Goal: Transaction & Acquisition: Purchase product/service

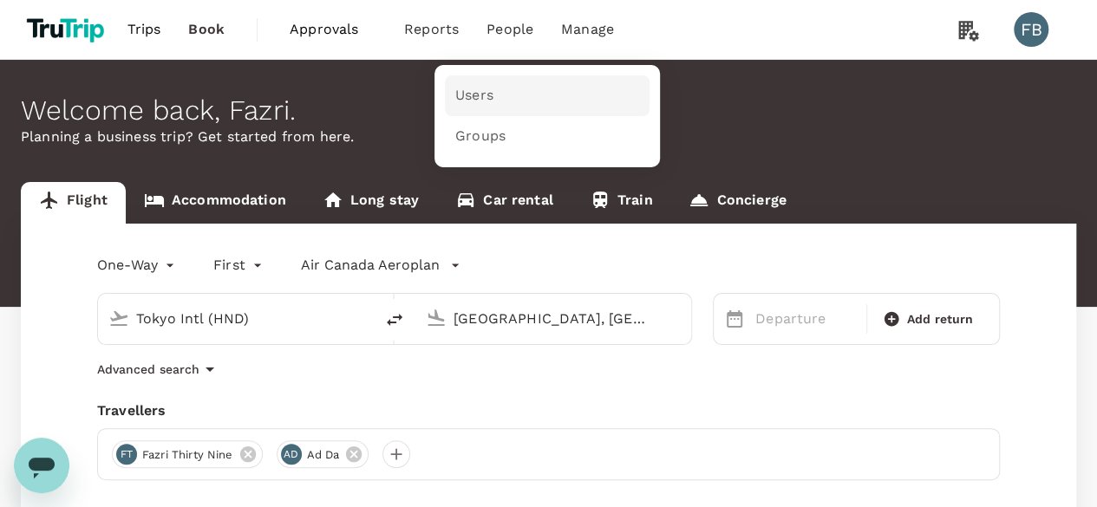
click at [499, 112] on link "Users" at bounding box center [547, 95] width 205 height 41
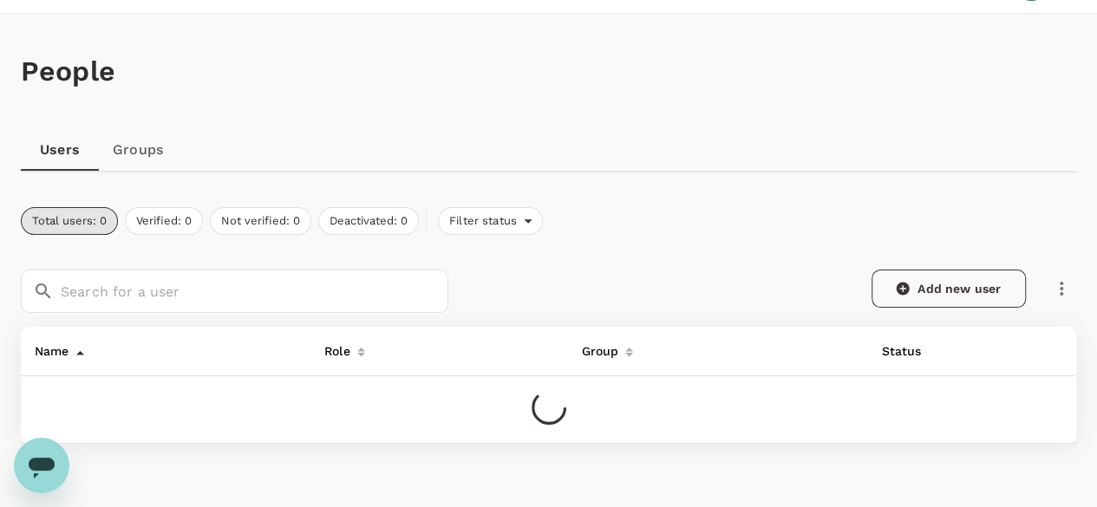
scroll to position [139, 0]
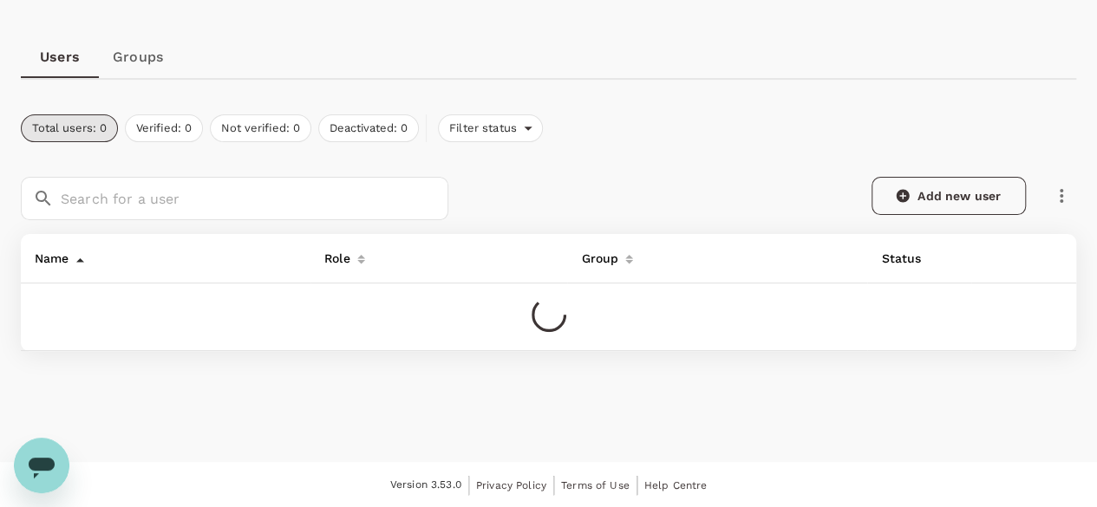
click at [968, 192] on link "Add new user" at bounding box center [948, 196] width 154 height 38
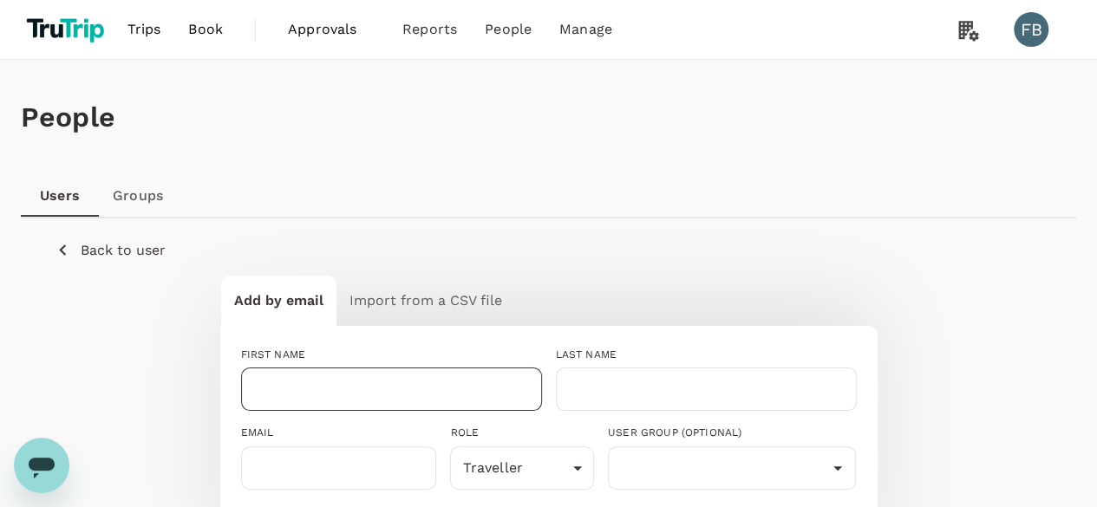
click at [310, 387] on input "text" at bounding box center [391, 389] width 301 height 43
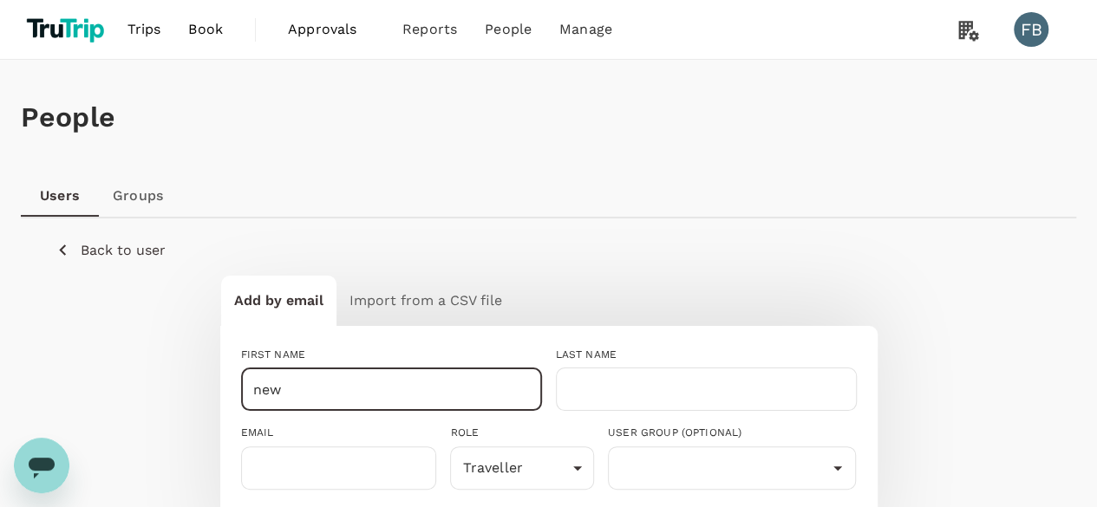
type input "new"
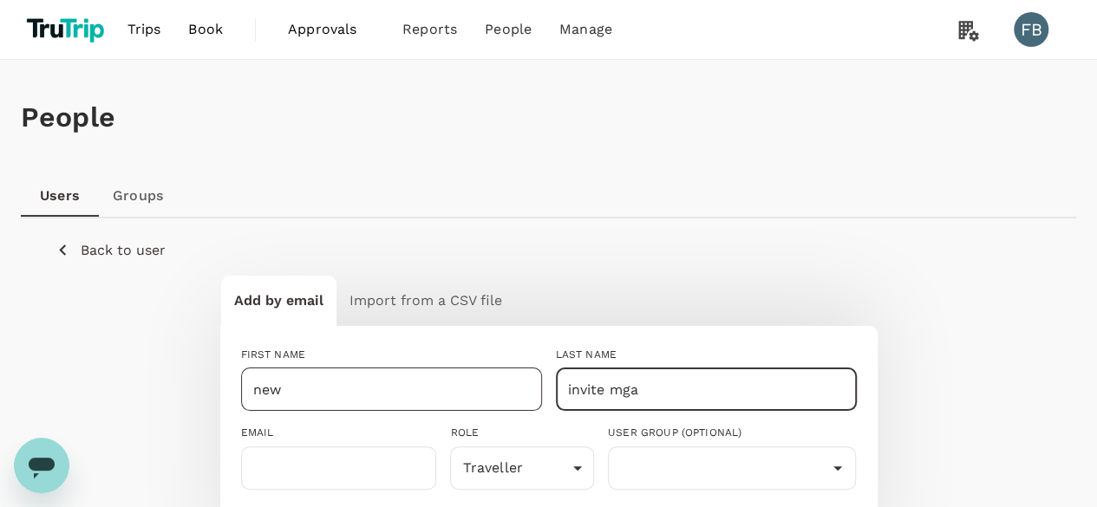
type input "invite mga"
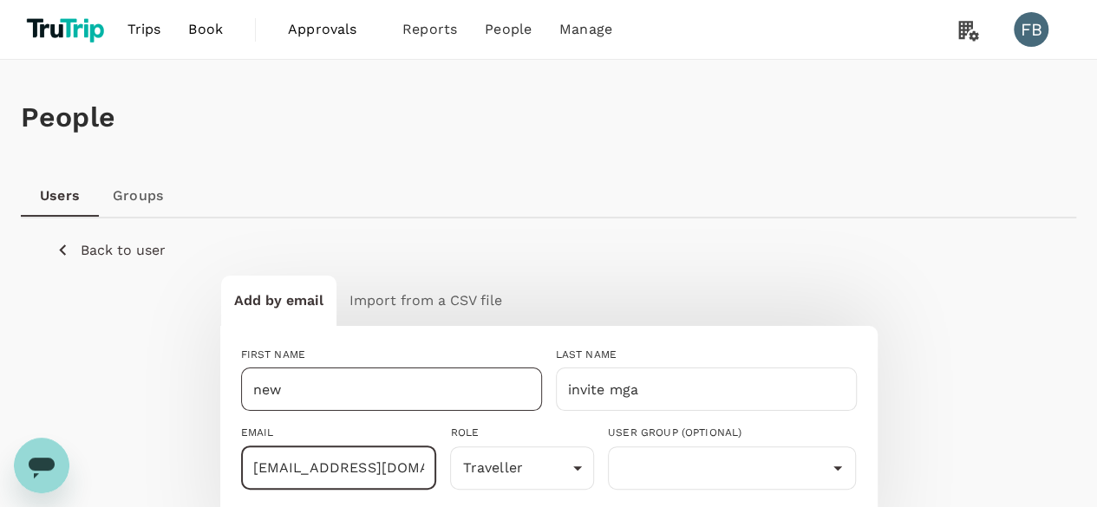
type input "fazri+invmfa@trutrip.co"
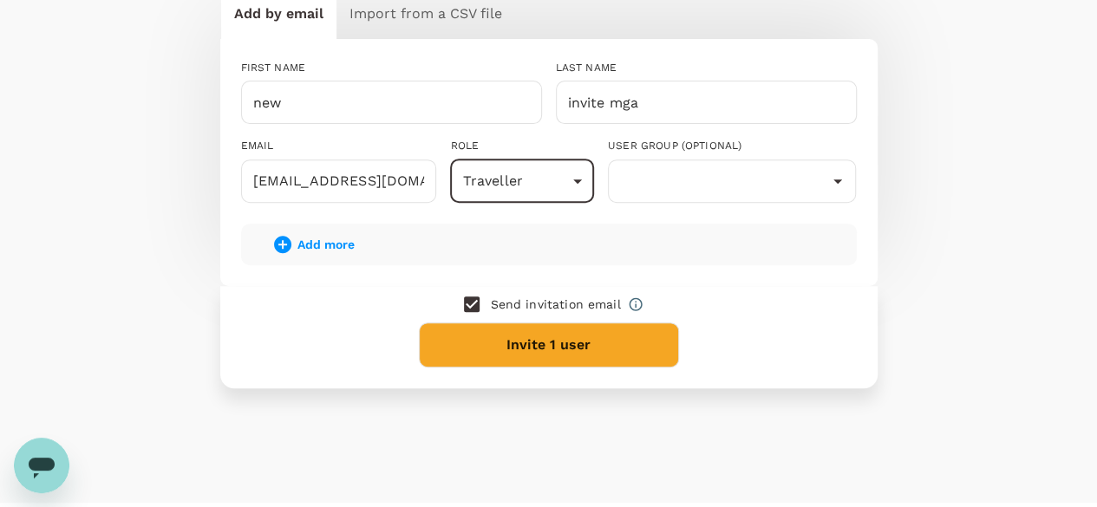
scroll to position [326, 0]
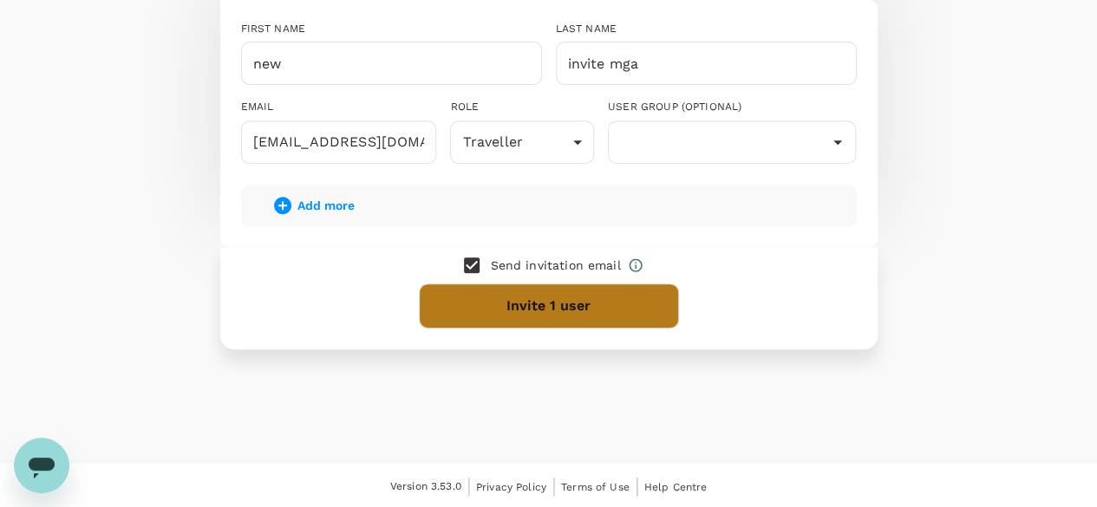
click at [564, 321] on button "Invite 1 user" at bounding box center [549, 306] width 260 height 45
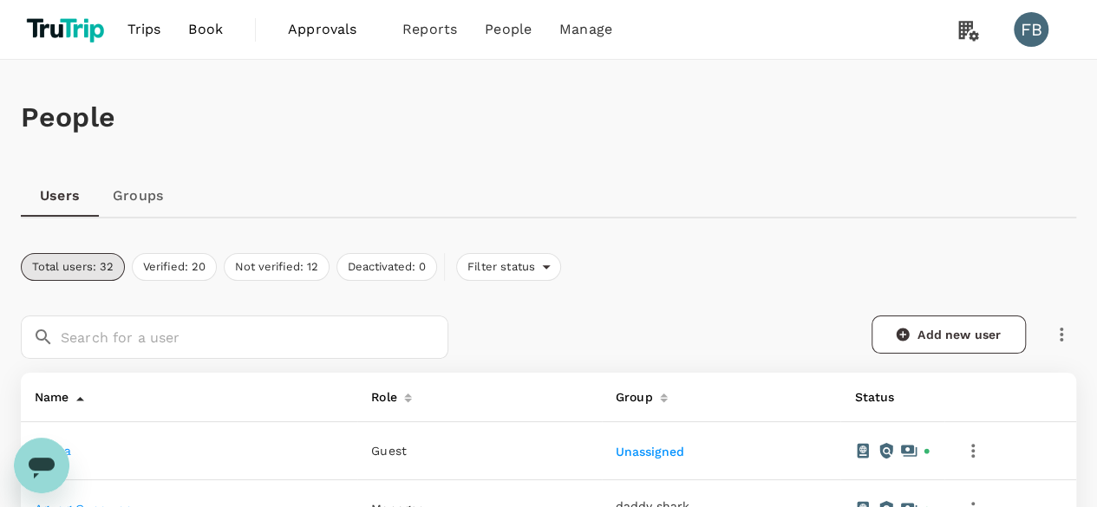
click at [150, 194] on link "Groups" at bounding box center [138, 196] width 78 height 42
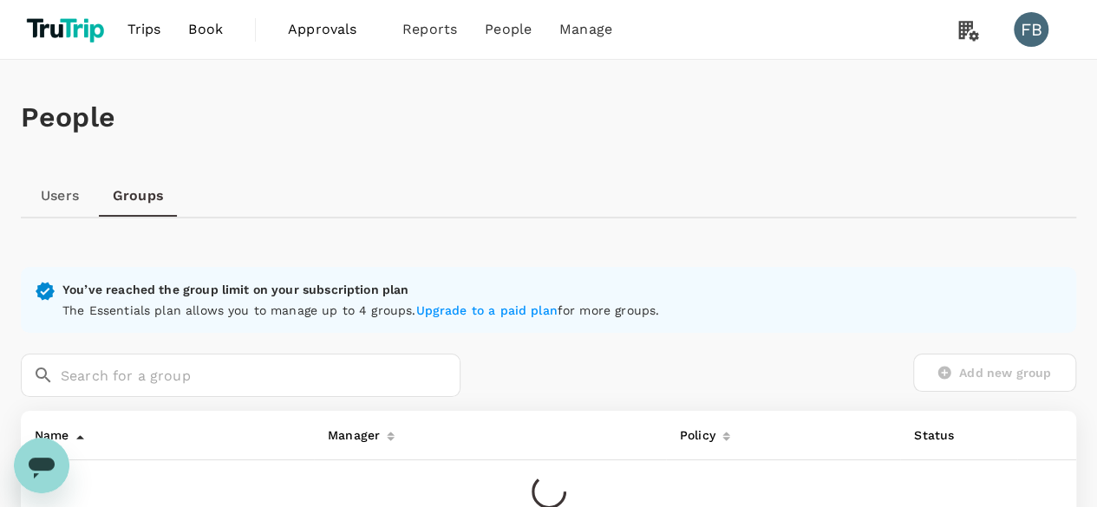
click at [969, 368] on div "Add new group" at bounding box center [768, 373] width 616 height 38
click at [955, 370] on div "Add new group" at bounding box center [768, 373] width 616 height 38
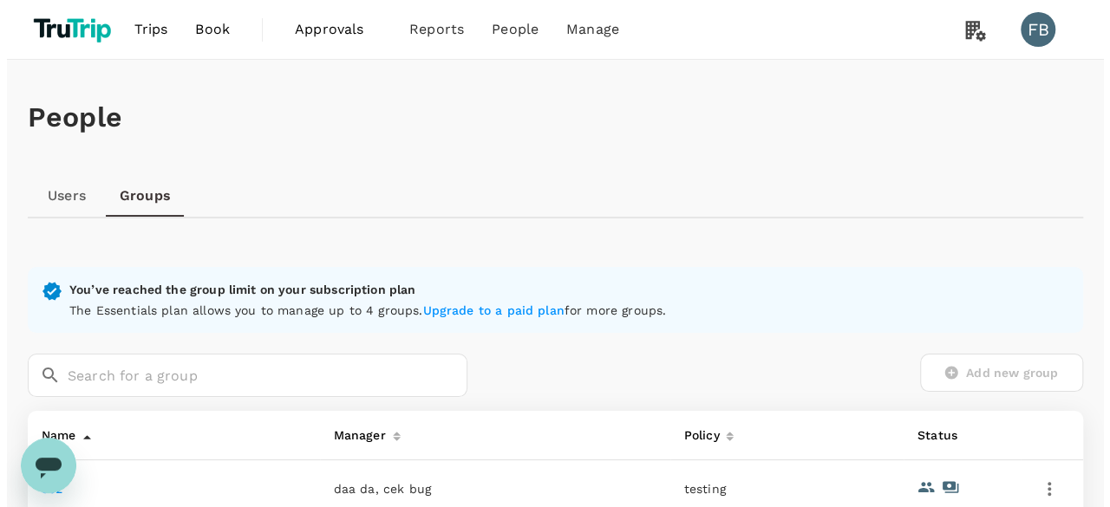
scroll to position [347, 0]
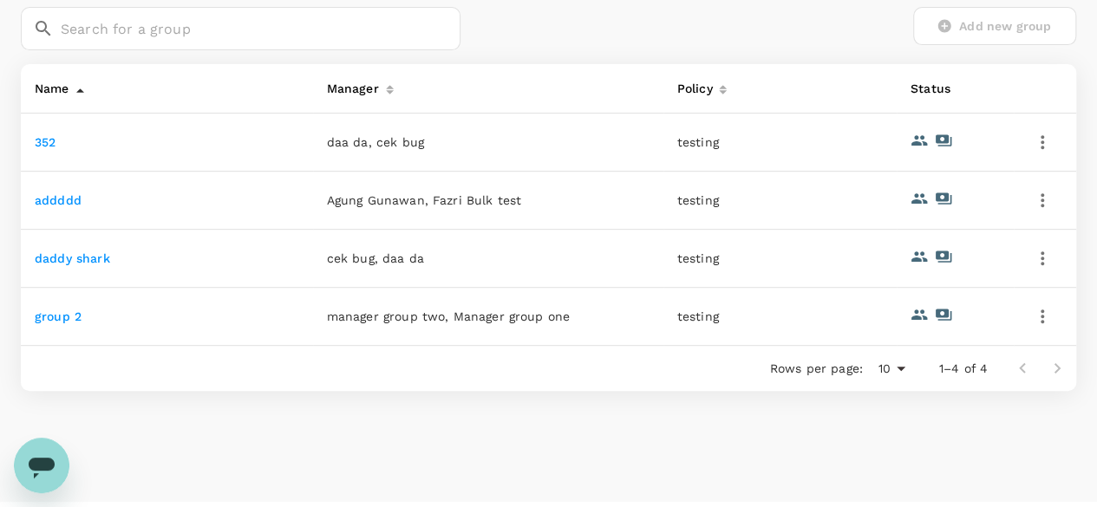
drag, startPoint x: 1062, startPoint y: 202, endPoint x: 1053, endPoint y: 202, distance: 9.5
click at [1061, 202] on td at bounding box center [1045, 201] width 62 height 58
click at [1052, 202] on button "button" at bounding box center [1041, 200] width 29 height 29
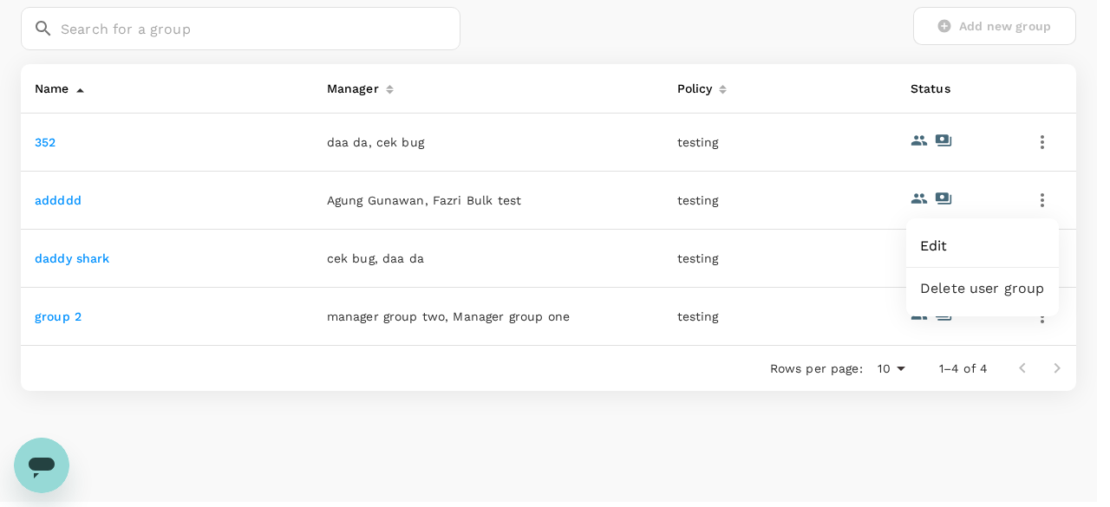
click at [953, 289] on span "Delete user group" at bounding box center [982, 288] width 125 height 21
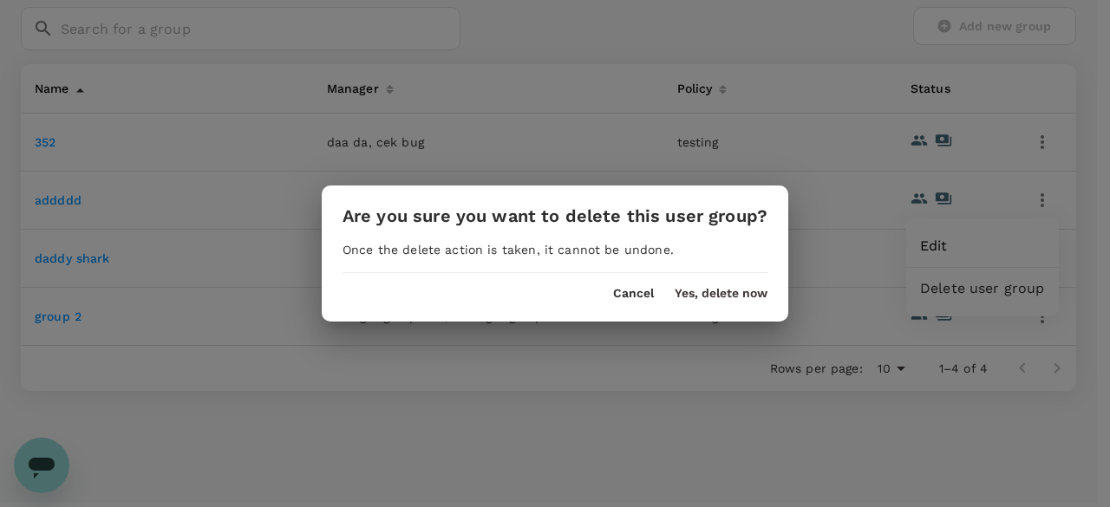
click at [739, 288] on button "Yes, delete now" at bounding box center [721, 294] width 93 height 14
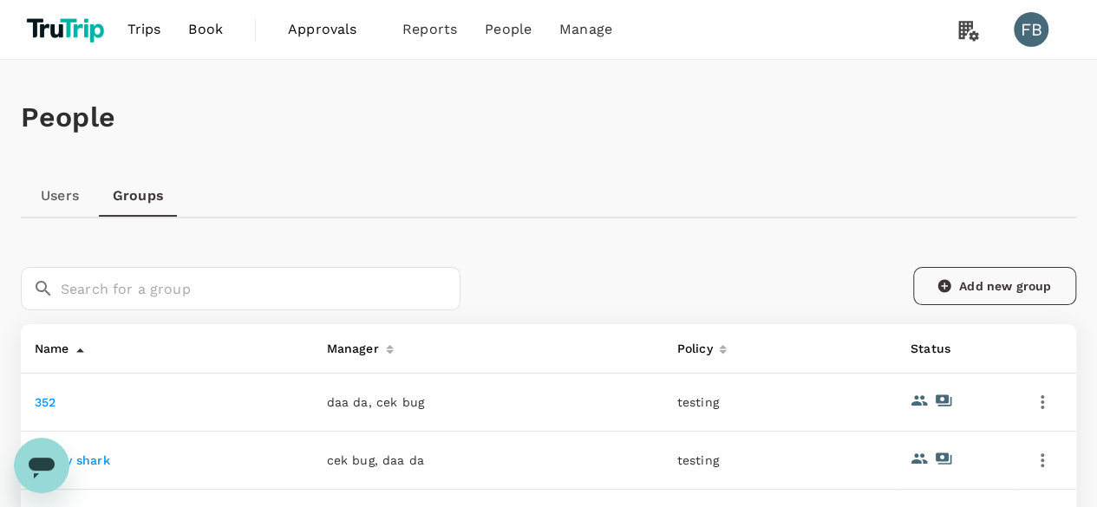
click at [1001, 288] on link "Add new group" at bounding box center [994, 286] width 163 height 38
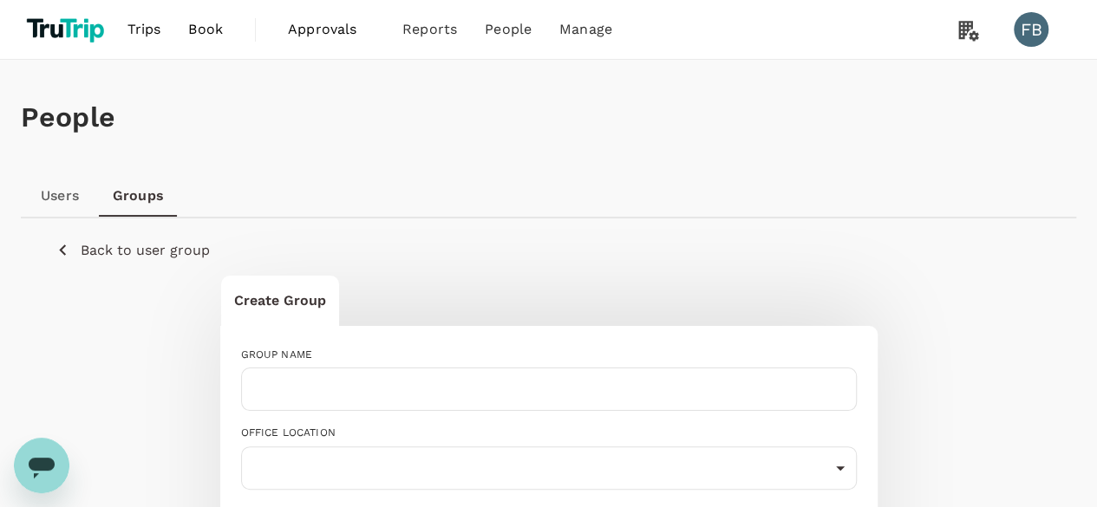
click at [347, 356] on div "GROUP NAME" at bounding box center [549, 355] width 616 height 17
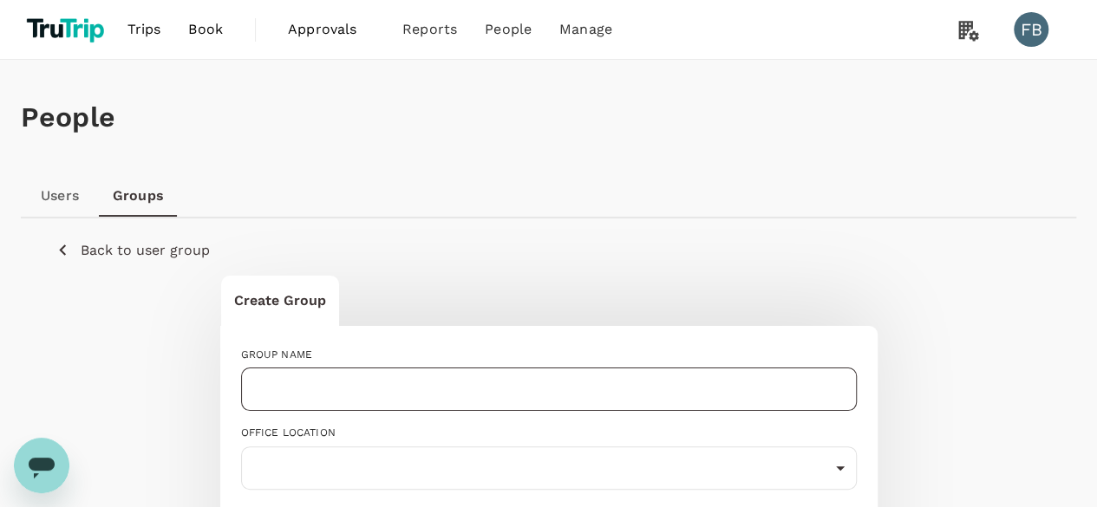
click at [352, 378] on input "text" at bounding box center [549, 389] width 616 height 43
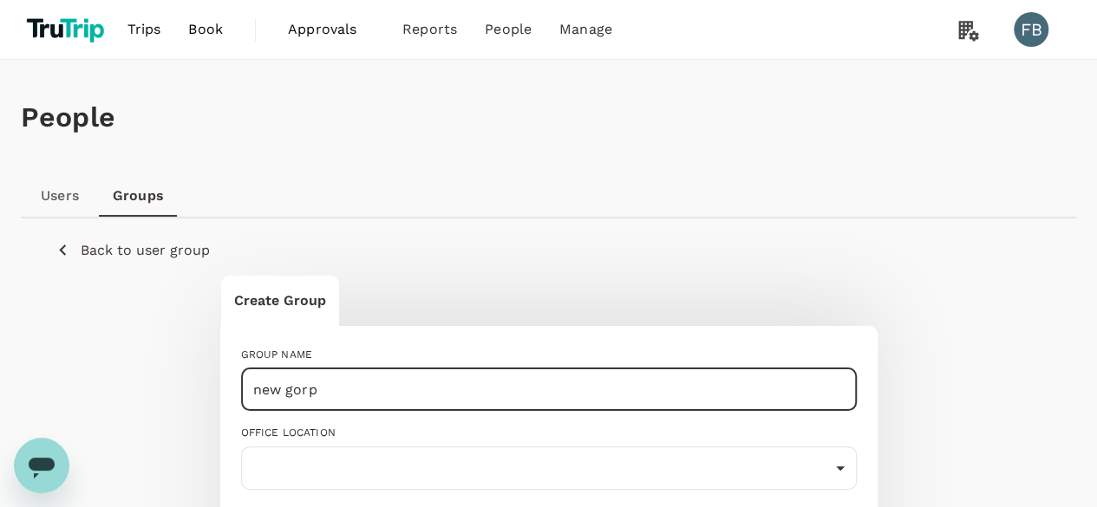
type input "new gorp"
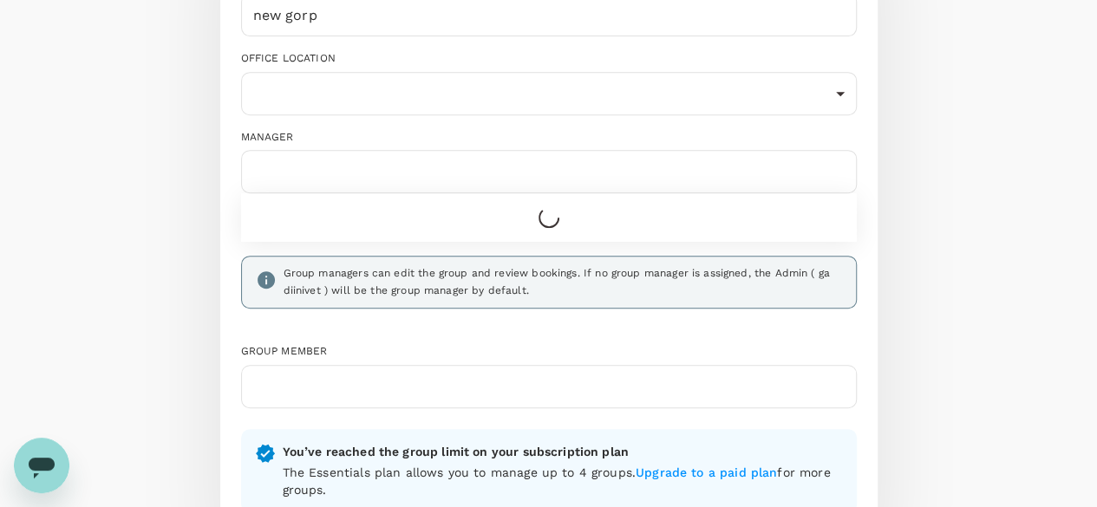
scroll to position [622, 0]
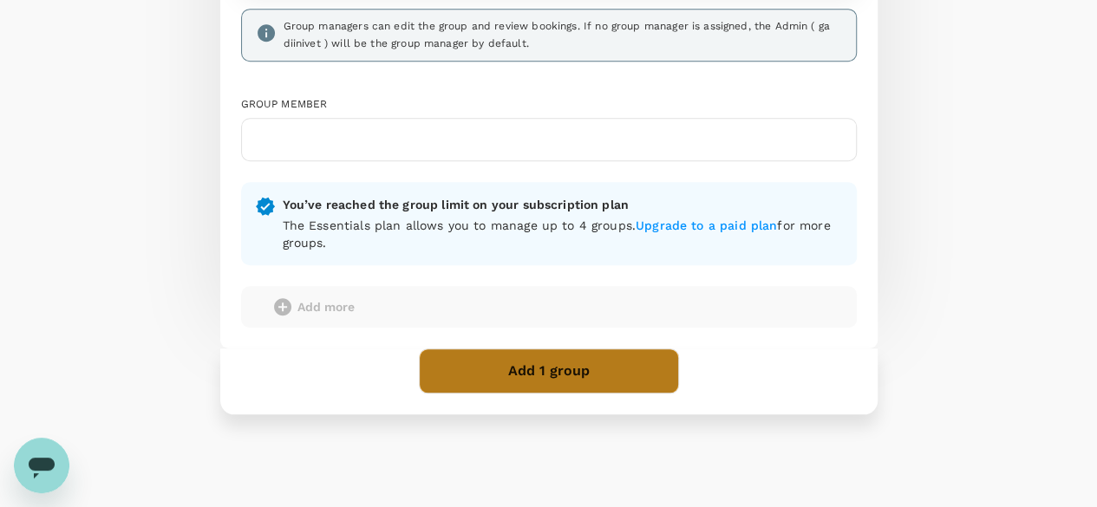
click at [513, 349] on button "Add 1 group" at bounding box center [549, 371] width 260 height 45
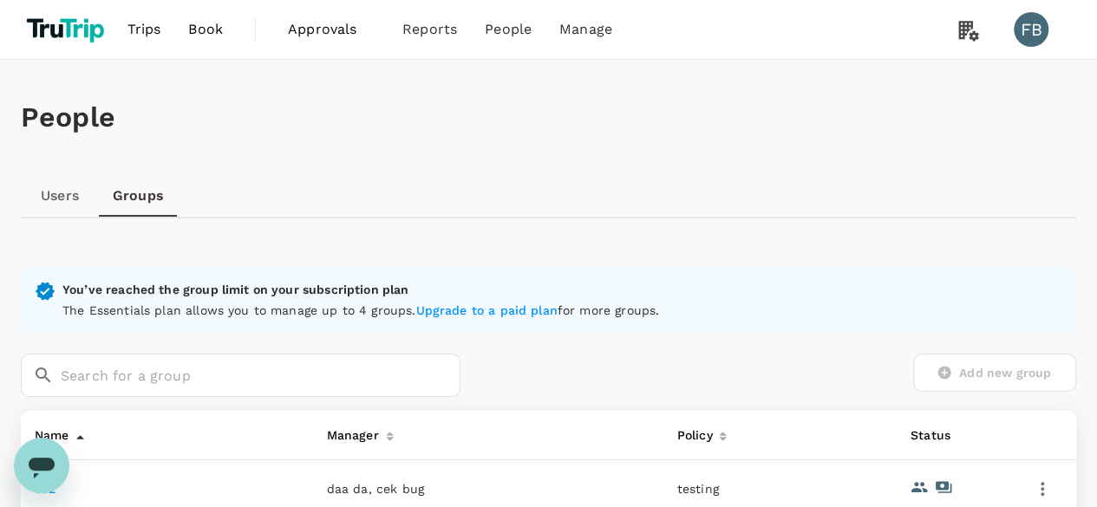
click at [222, 31] on span "Book" at bounding box center [205, 29] width 35 height 21
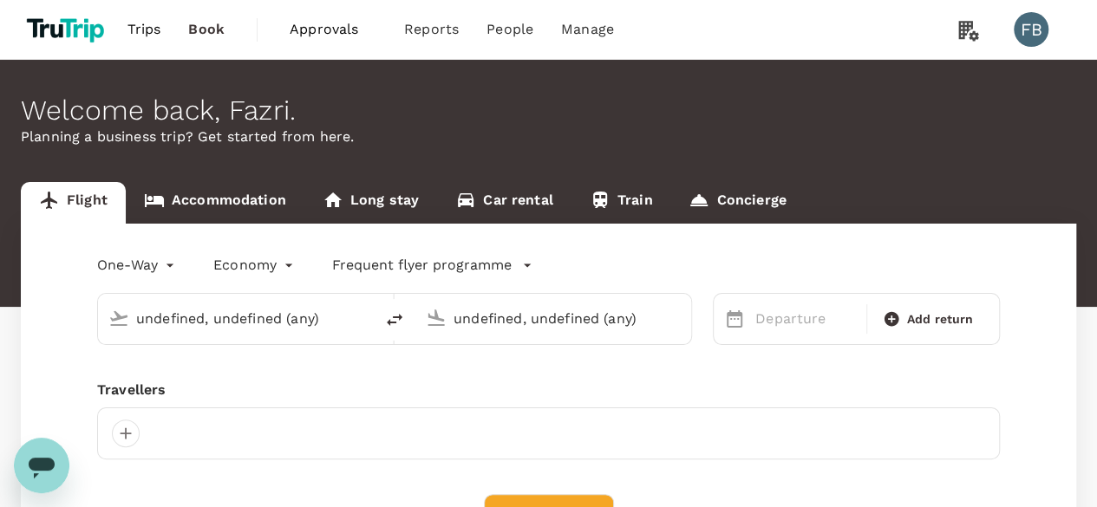
type input "undefined, undefined (any)"
type input "Tokyo Intl (HND)"
type input "[GEOGRAPHIC_DATA], [GEOGRAPHIC_DATA] (any)"
type input "first"
type input "Tokyo Intl (HND)"
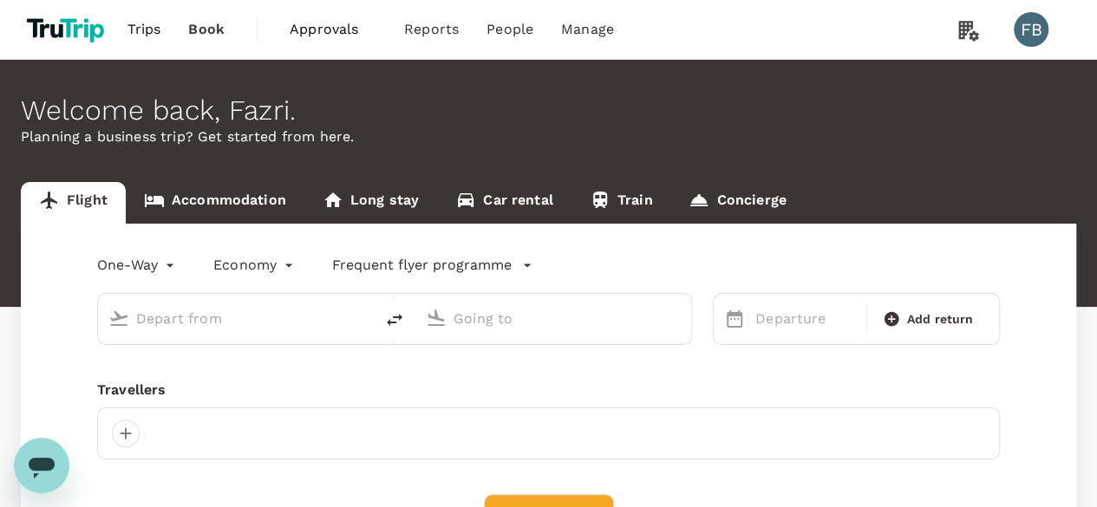
type input "[GEOGRAPHIC_DATA], [GEOGRAPHIC_DATA] (any)"
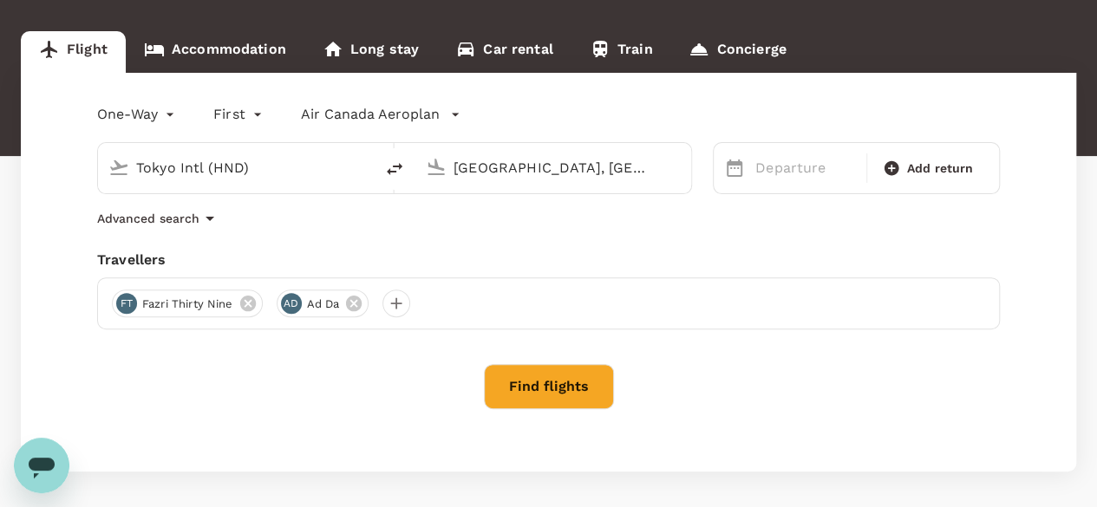
scroll to position [49, 0]
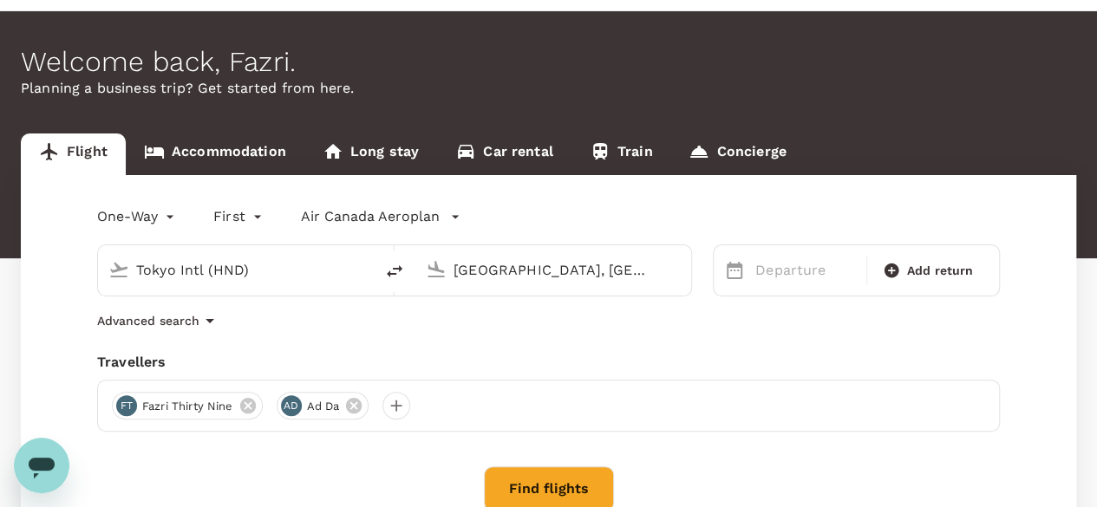
click at [551, 489] on button "Find flights" at bounding box center [549, 488] width 130 height 45
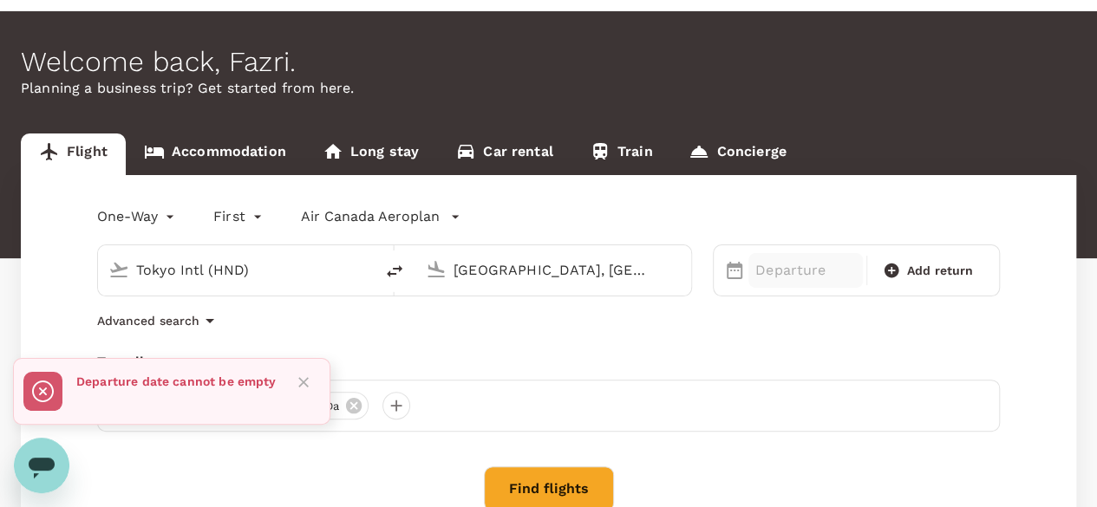
click at [818, 263] on p "Departure" at bounding box center [805, 270] width 101 height 21
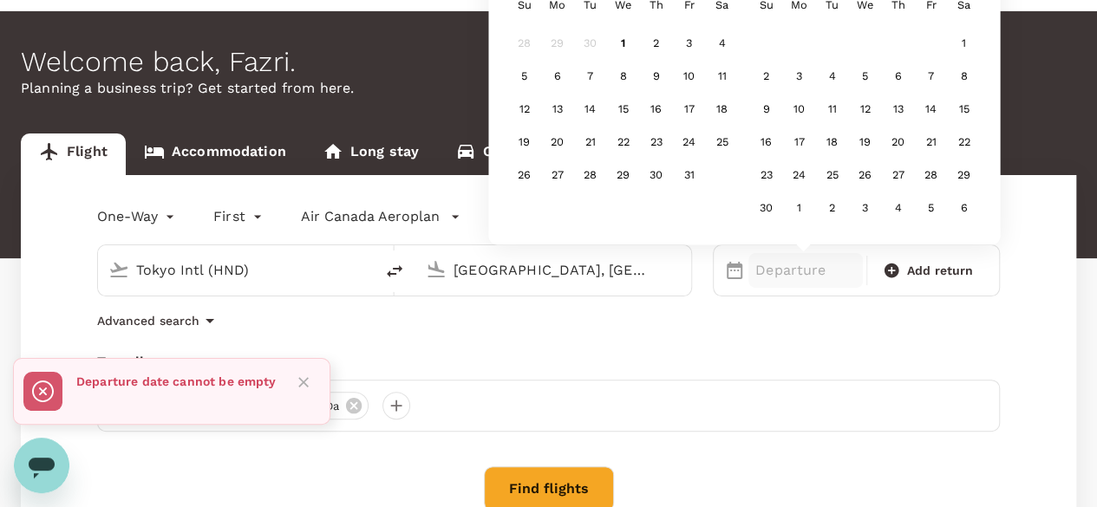
click at [662, 42] on div "2" at bounding box center [656, 44] width 33 height 33
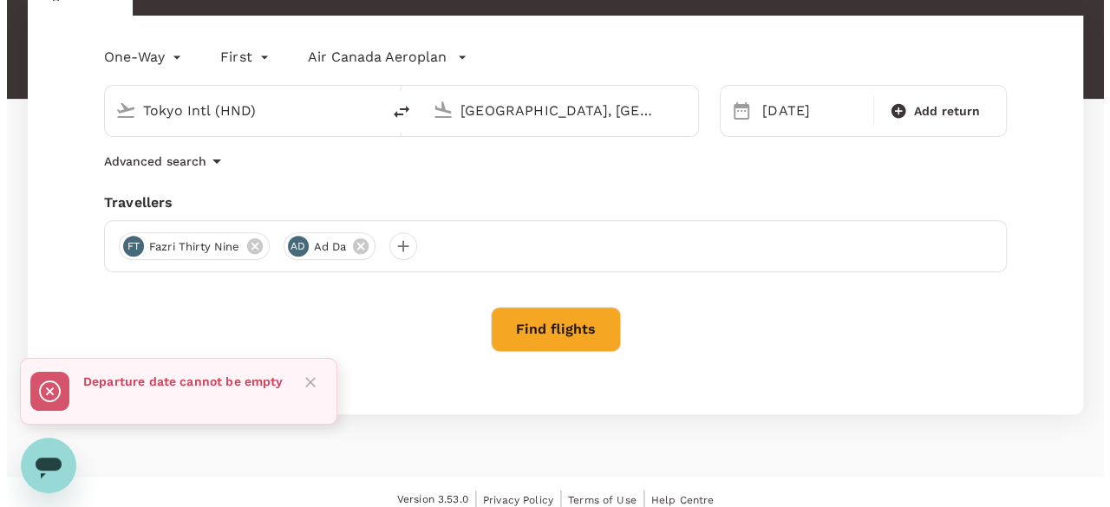
scroll to position [222, 0]
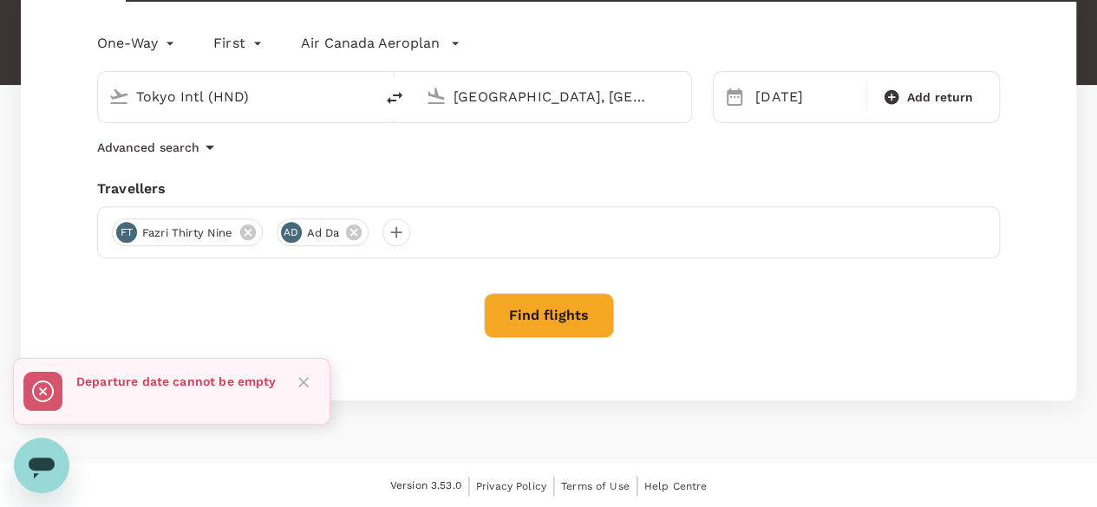
click at [734, 464] on div "Version 3.53.0 Privacy Policy Terms of Use Help Centre" at bounding box center [548, 486] width 1097 height 47
click at [566, 319] on button "Find flights" at bounding box center [549, 315] width 130 height 45
click at [560, 305] on div at bounding box center [549, 316] width 68 height 47
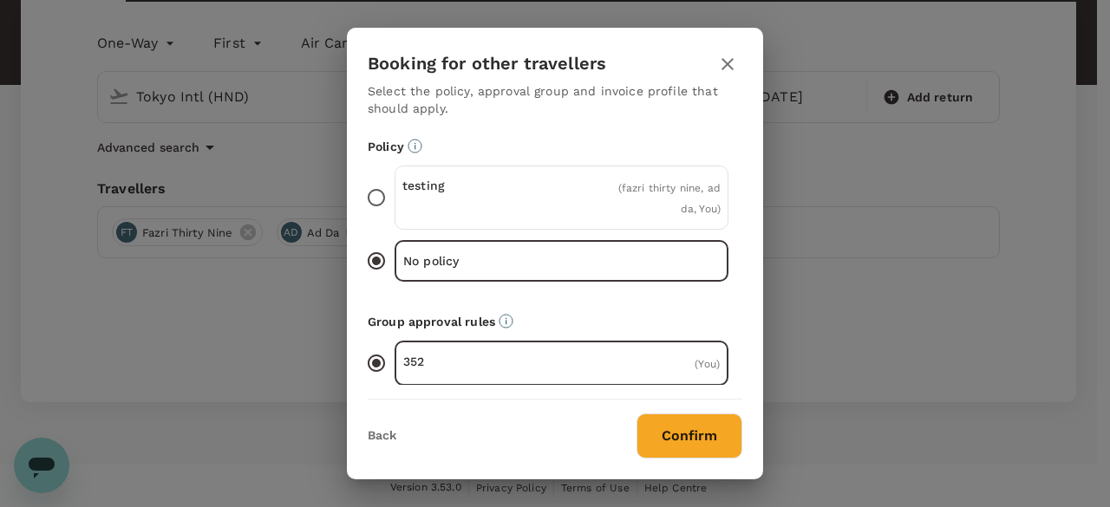
click at [668, 431] on button "Confirm" at bounding box center [689, 436] width 106 height 45
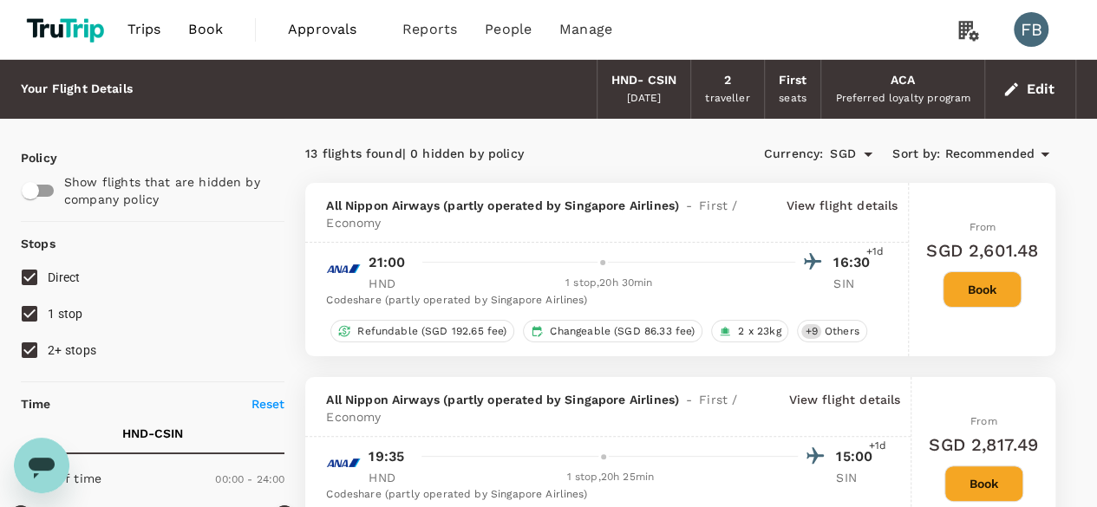
scroll to position [173, 0]
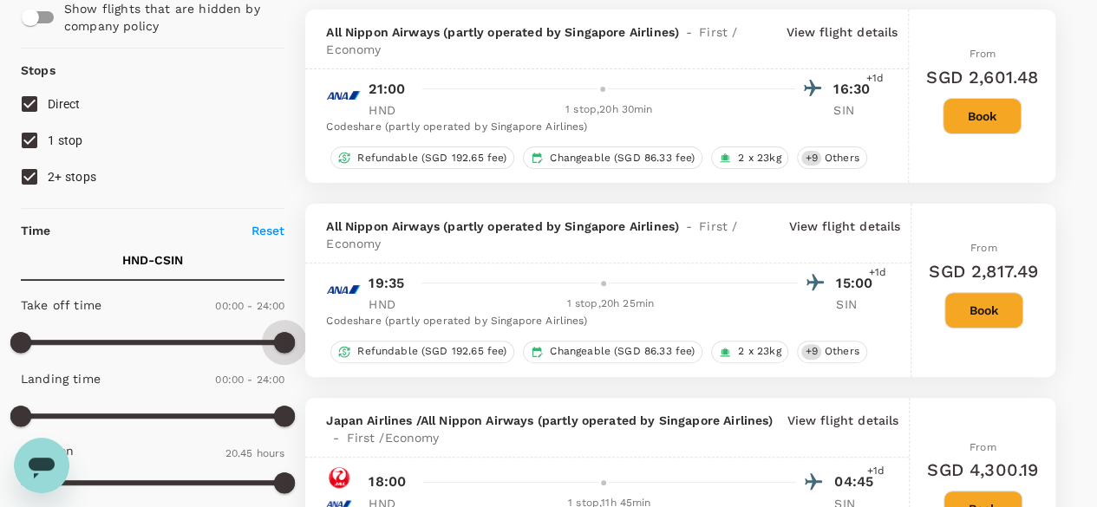
type input "870"
drag, startPoint x: 284, startPoint y: 338, endPoint x: 181, endPoint y: 339, distance: 103.2
click at [274, 339] on span at bounding box center [284, 342] width 21 height 21
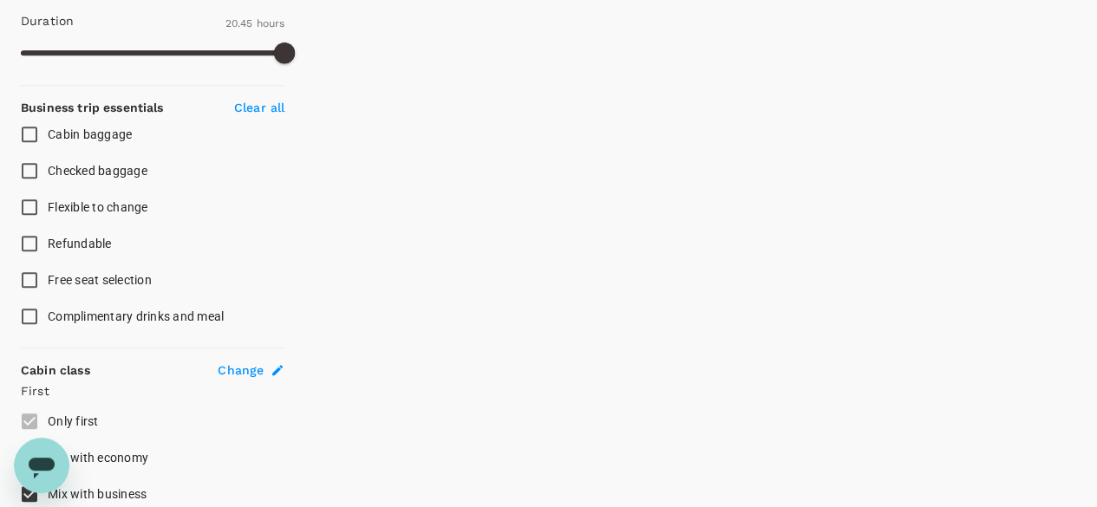
scroll to position [694, 0]
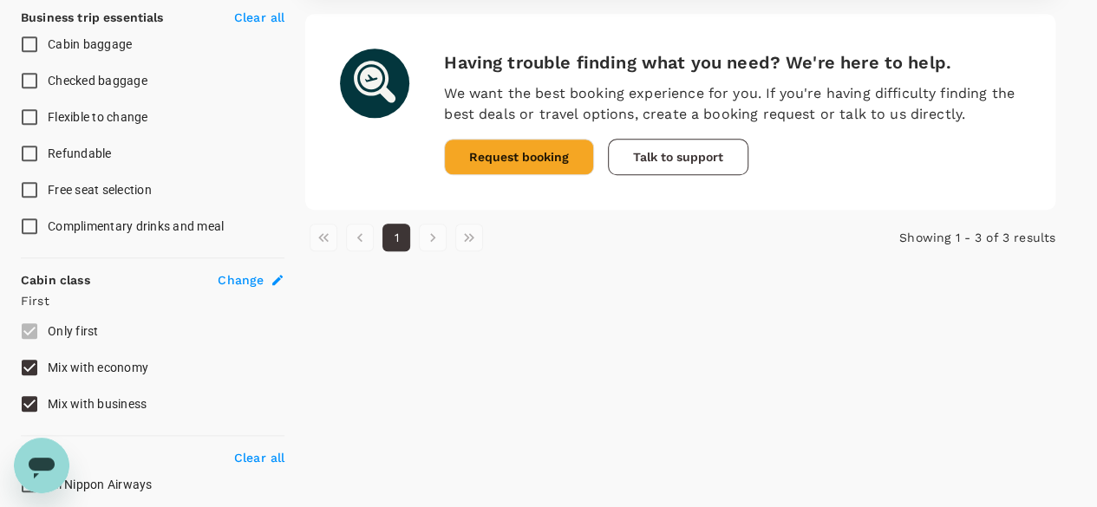
type input "SGD"
drag, startPoint x: 50, startPoint y: 140, endPoint x: 17, endPoint y: 142, distance: 33.0
click at [27, 140] on label "Refundable" at bounding box center [140, 153] width 259 height 36
click at [27, 140] on input "Refundable" at bounding box center [29, 153] width 36 height 36
checkbox input "true"
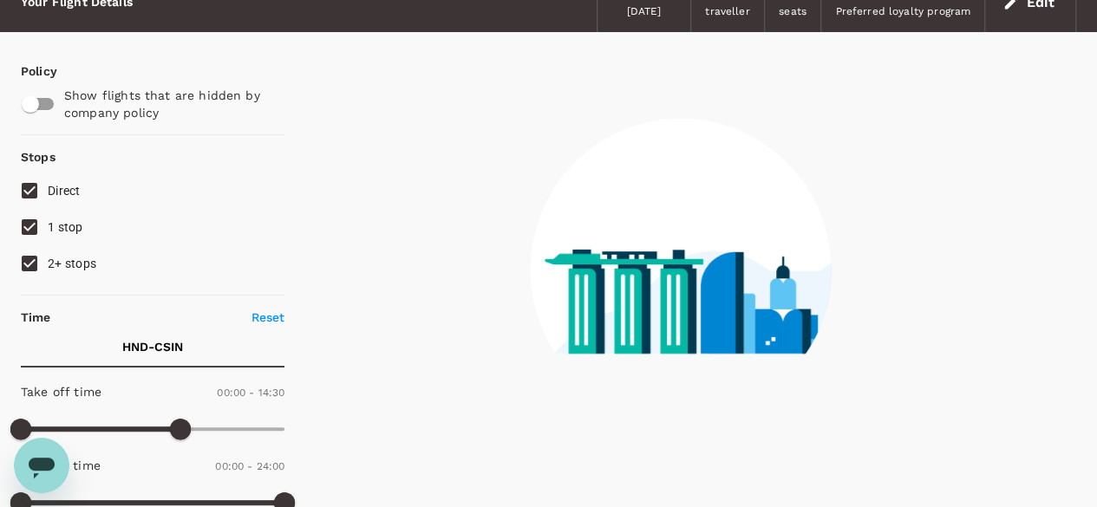
scroll to position [0, 0]
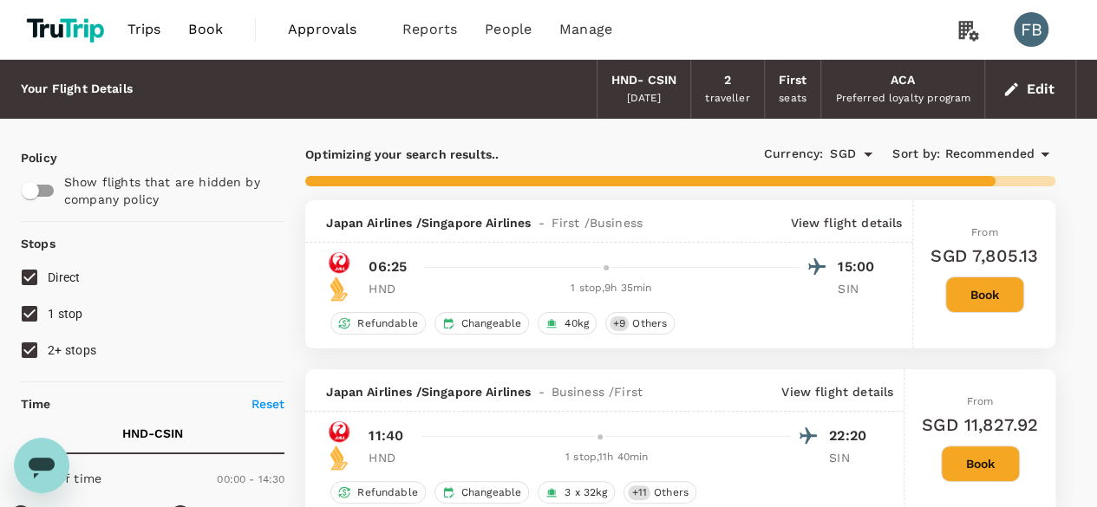
click at [981, 311] on div "From SGD 7,805.13 Book" at bounding box center [984, 274] width 108 height 148
click at [981, 308] on button "Book" at bounding box center [984, 295] width 79 height 36
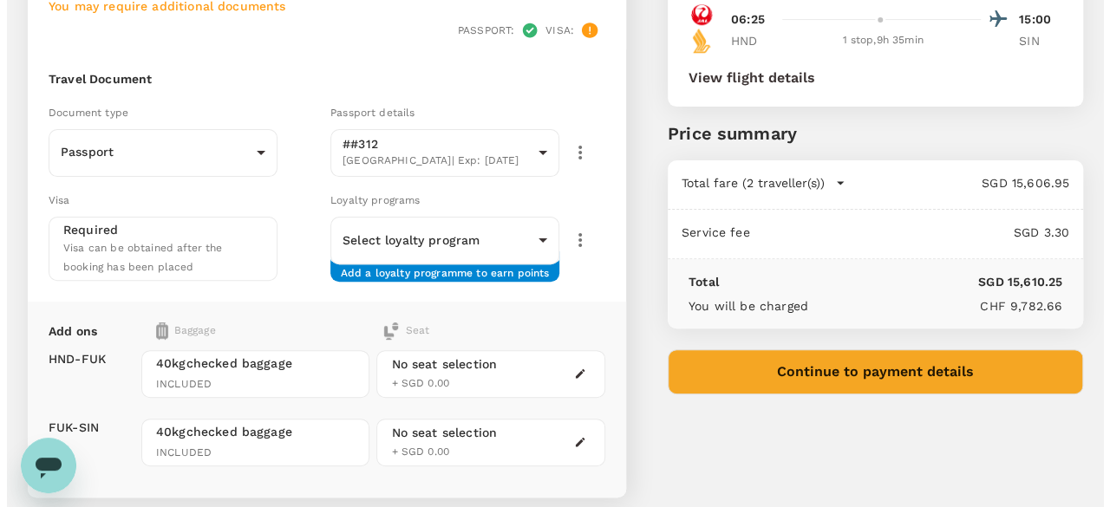
scroll to position [173, 0]
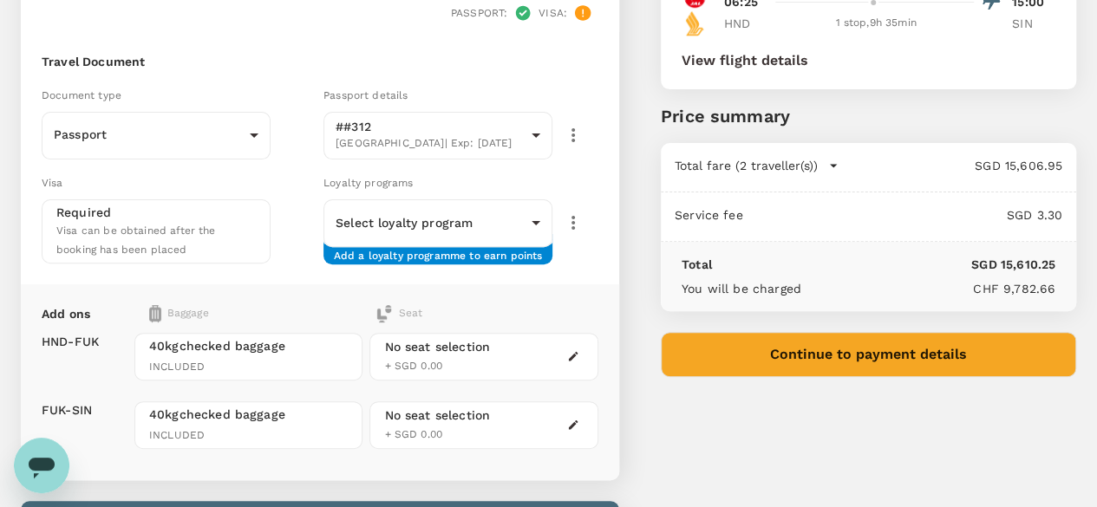
click at [898, 359] on button "Continue to payment details" at bounding box center [868, 354] width 415 height 45
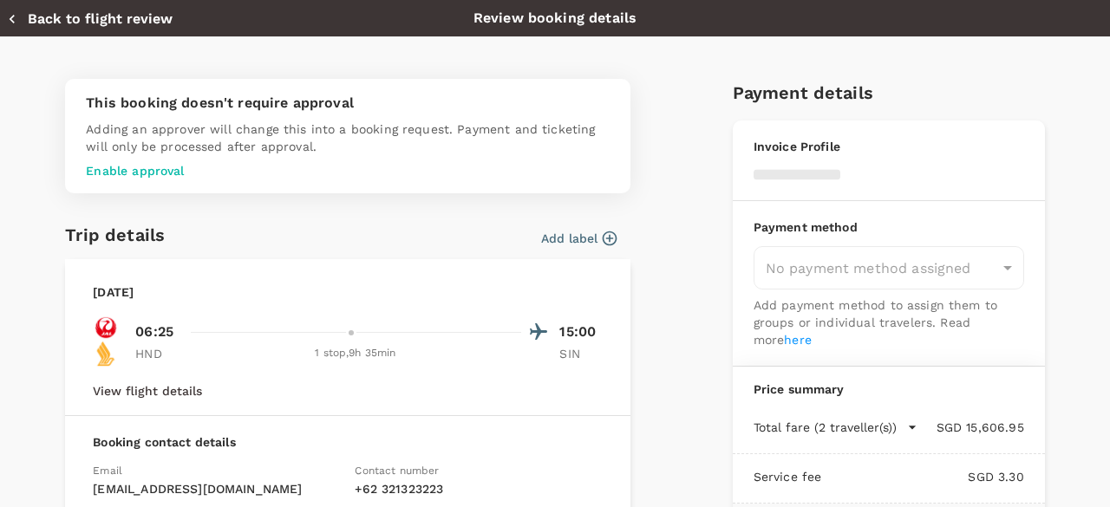
type input "9a03193b-5cc9-4301-8798-5511fc4184b9"
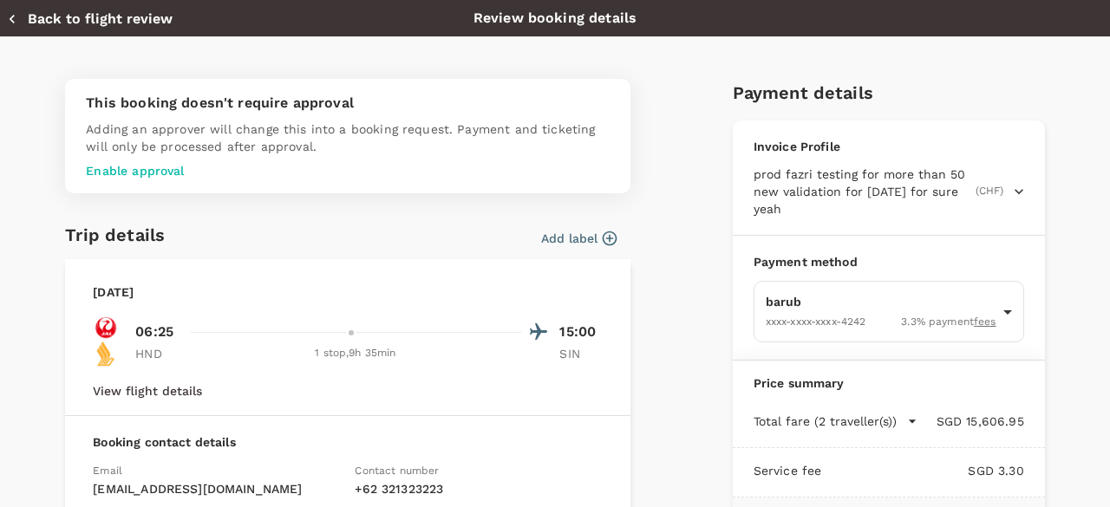
click at [822, 176] on span "prod fazri testing for more than 50 new validation for 17 apr 2024 for sure yeah" at bounding box center [862, 192] width 218 height 52
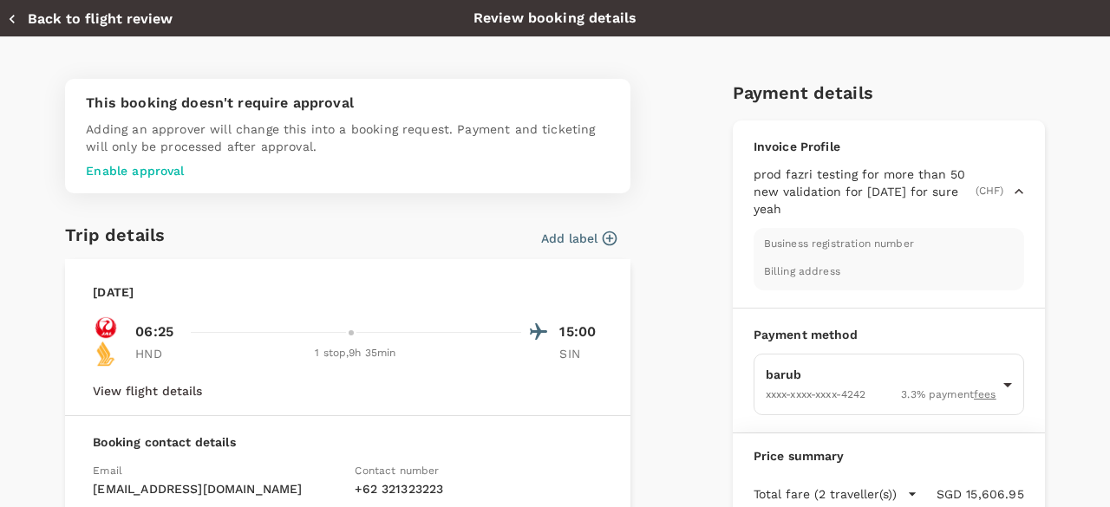
click at [822, 176] on span "prod fazri testing for more than 50 new validation for 17 apr 2024 for sure yeah" at bounding box center [862, 192] width 218 height 52
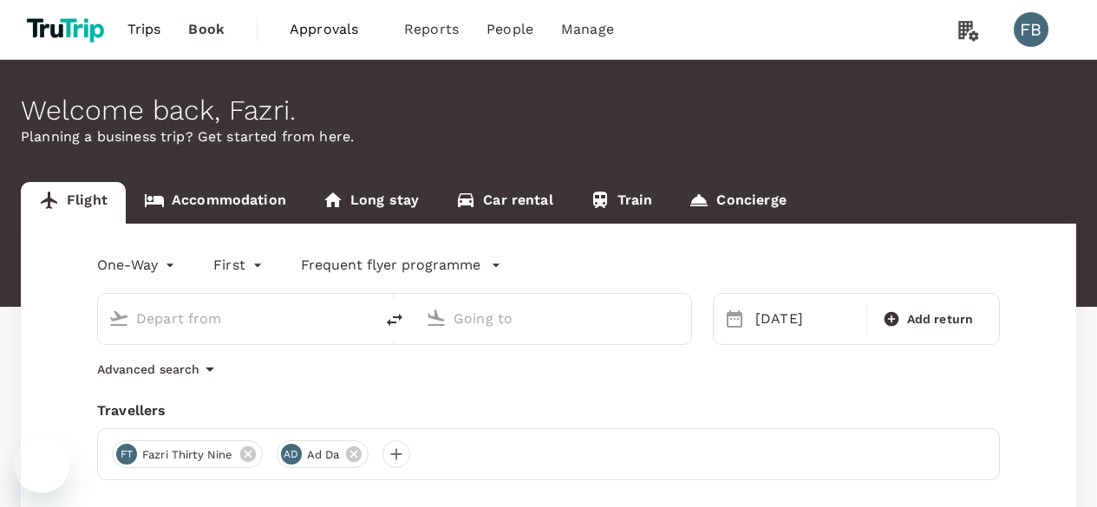
type input "Tokyo Intl (HND)"
type input "[GEOGRAPHIC_DATA], [GEOGRAPHIC_DATA] (any)"
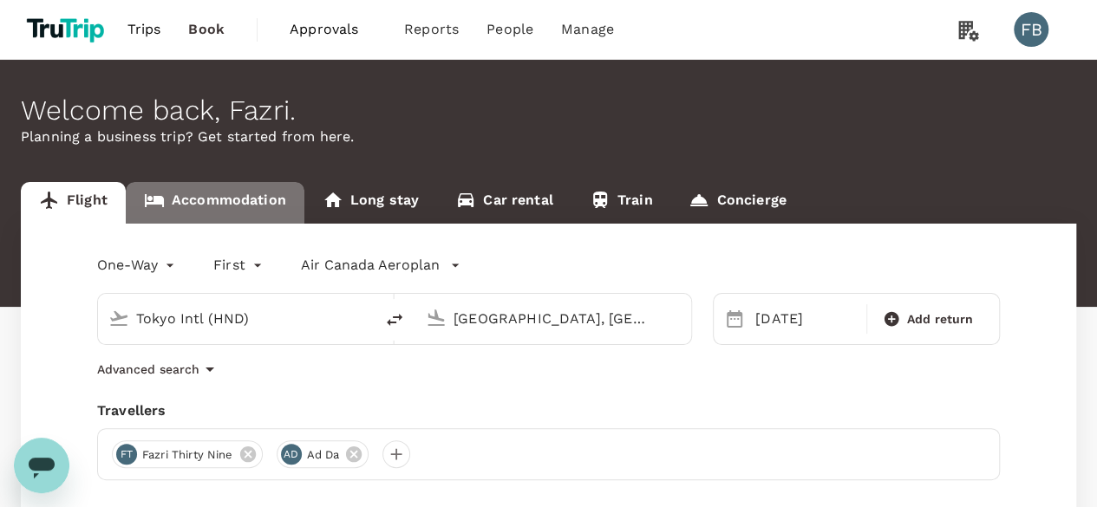
click at [210, 197] on link "Accommodation" at bounding box center [215, 203] width 179 height 42
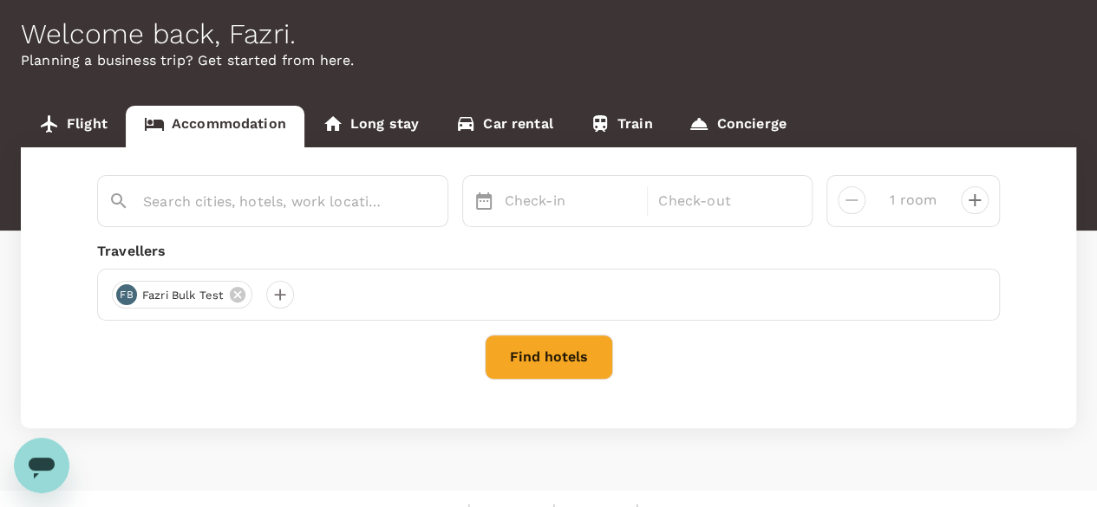
scroll to position [104, 0]
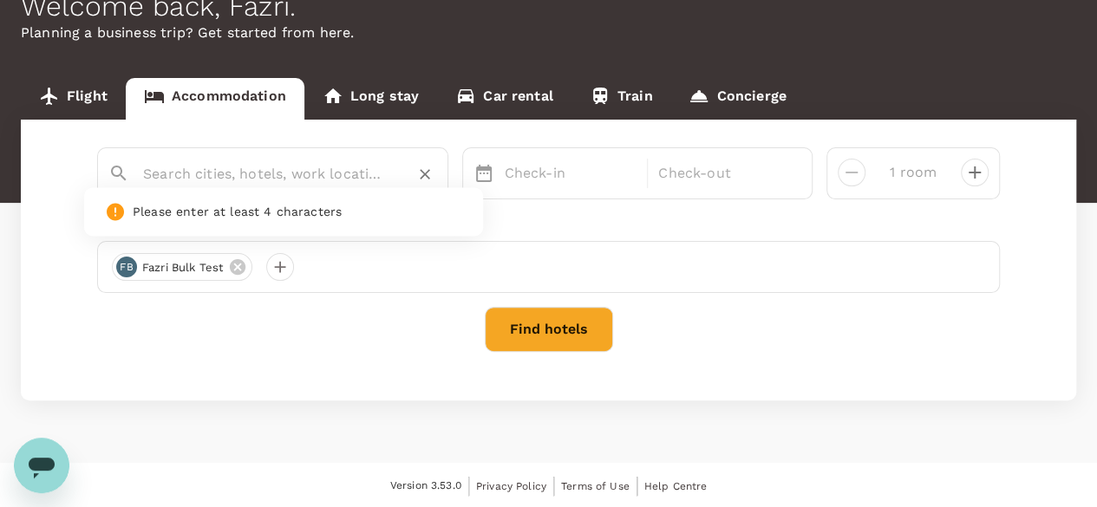
click at [330, 179] on input "text" at bounding box center [265, 173] width 245 height 27
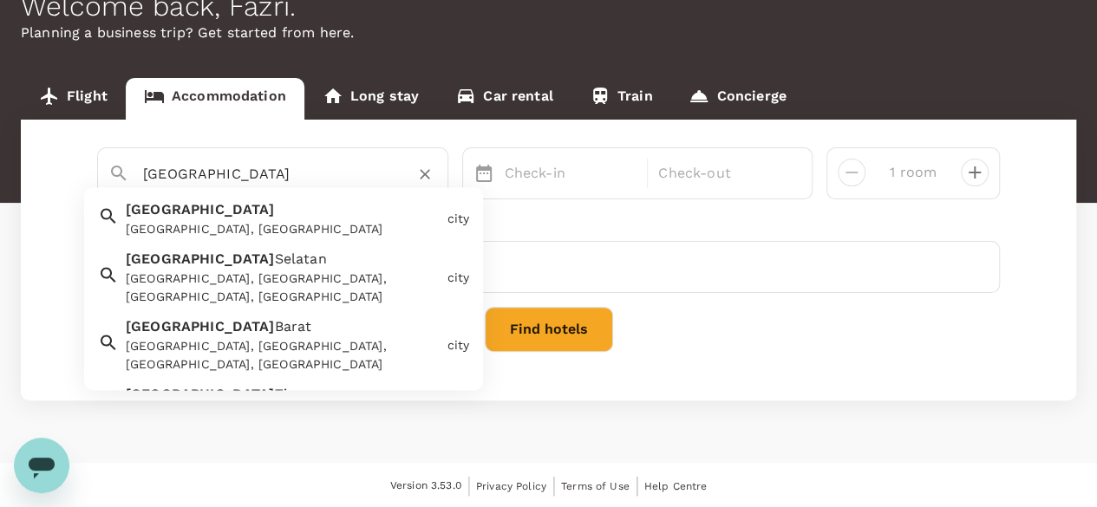
click at [171, 205] on span "Jakarta" at bounding box center [200, 210] width 149 height 16
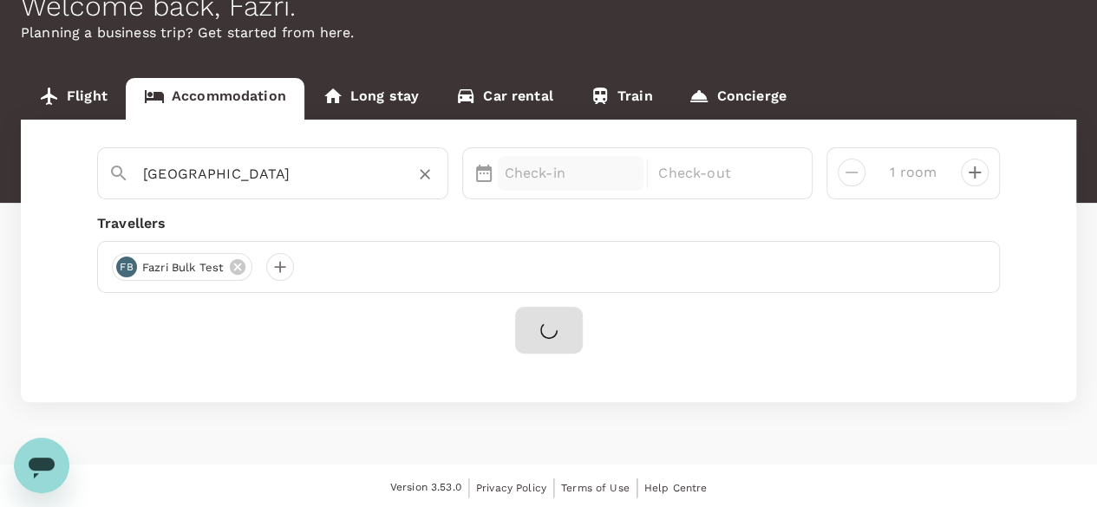
type input "Jakarta"
click at [525, 179] on p "Check-in" at bounding box center [571, 173] width 133 height 21
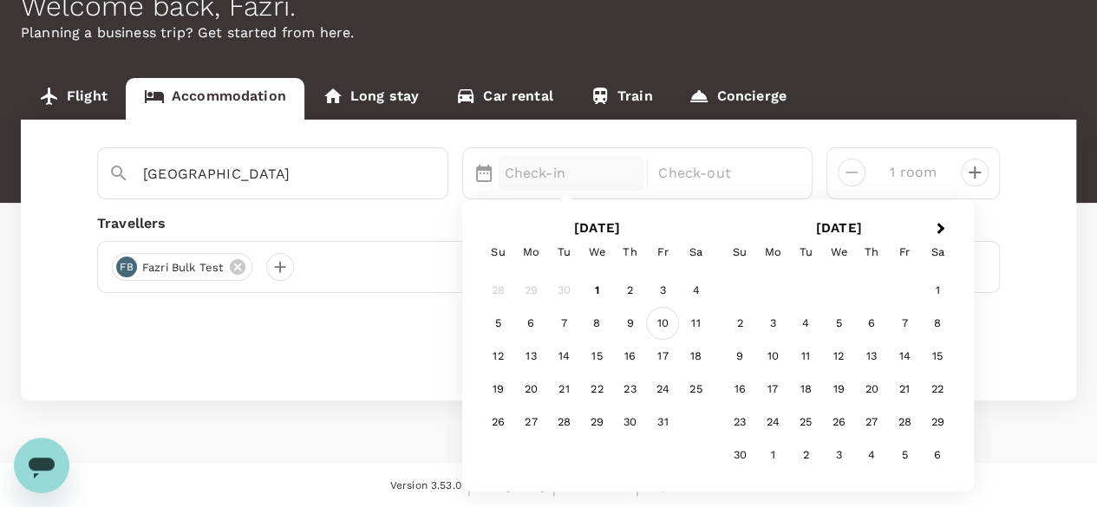
click at [656, 315] on div "10" at bounding box center [662, 324] width 33 height 33
click at [718, 324] on div "November 2025 Su Mo Tu We Th Fr Sa 1 2 3 4 5 6 7 8 9 10 11 12 13 14 15 16 17 18…" at bounding box center [838, 345] width 242 height 264
click at [694, 314] on div "11" at bounding box center [695, 324] width 33 height 33
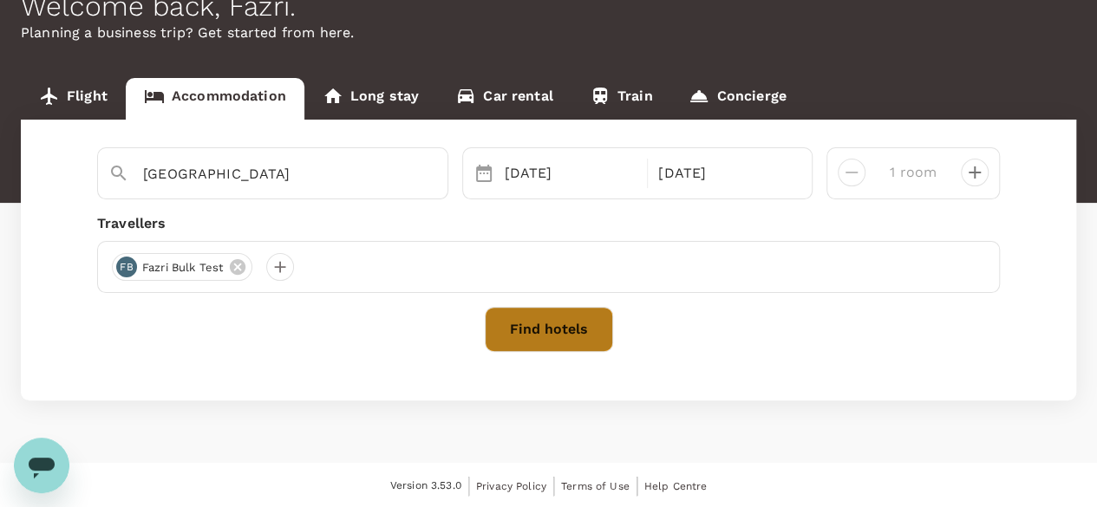
click at [577, 315] on button "Find hotels" at bounding box center [549, 329] width 128 height 45
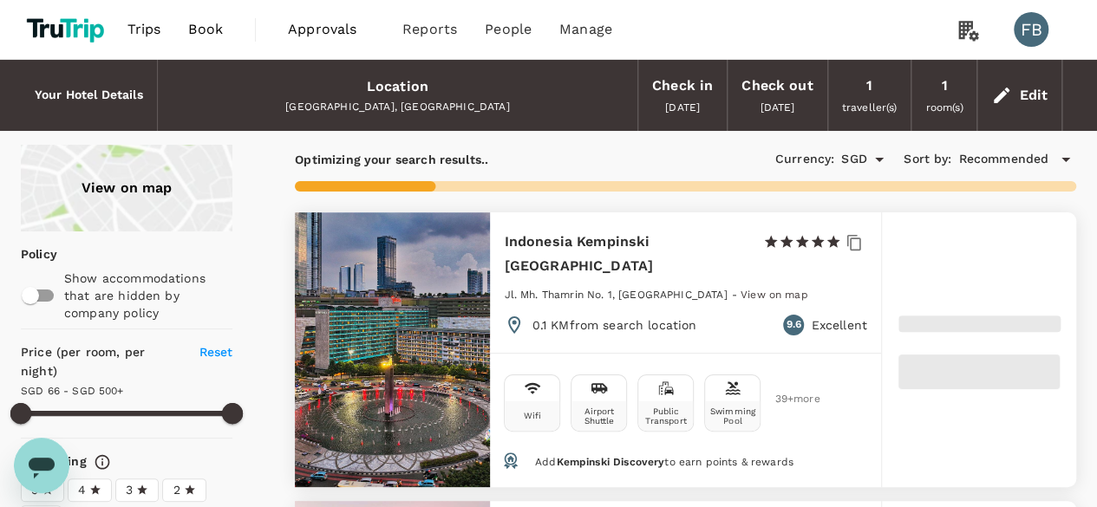
type input "313"
type input "35"
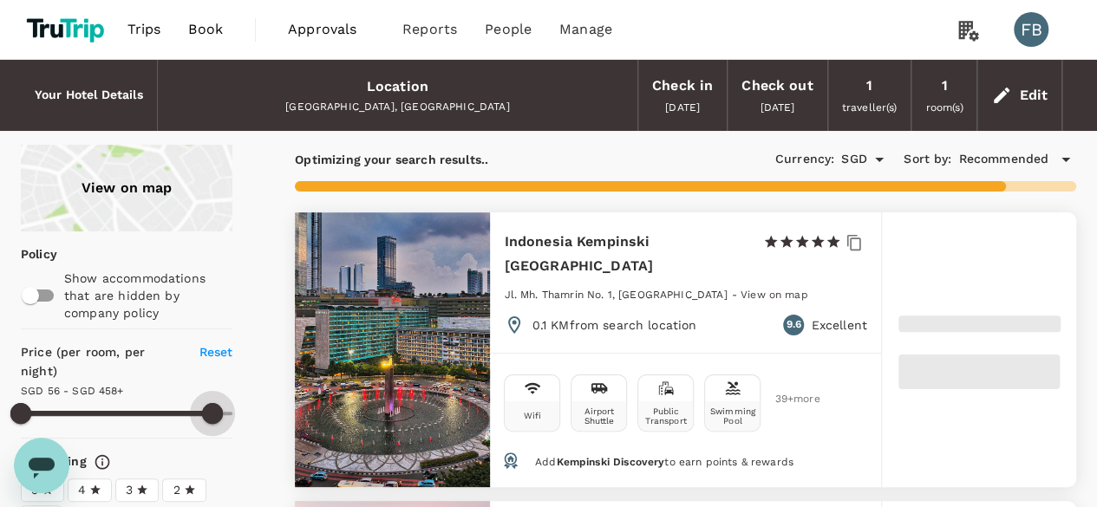
drag, startPoint x: 140, startPoint y: 414, endPoint x: 127, endPoint y: 414, distance: 13.9
click at [128, 415] on span at bounding box center [127, 414] width 212 height 26
type input "176"
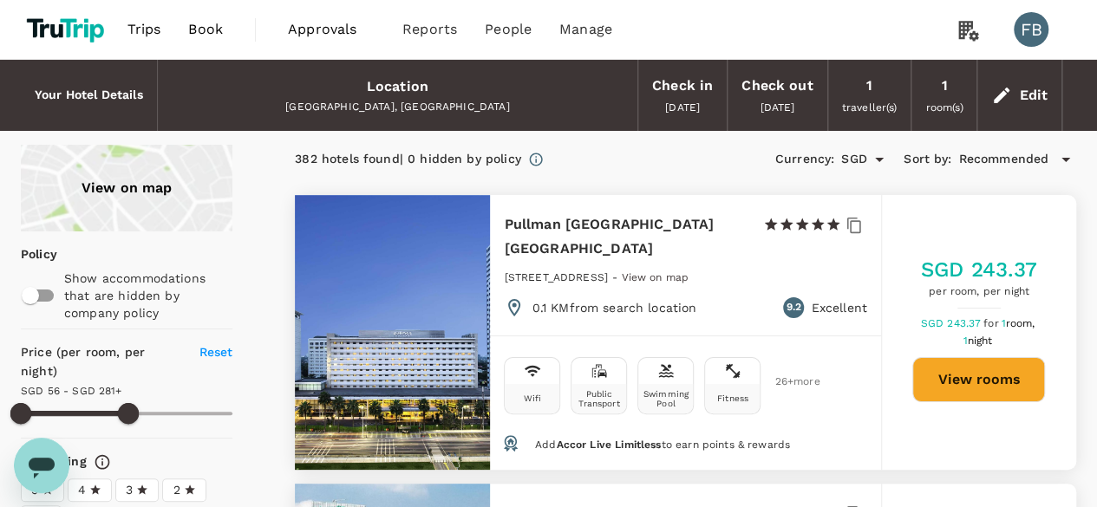
click at [966, 357] on button "View rooms" at bounding box center [978, 379] width 133 height 45
